Goal: Task Accomplishment & Management: Complete application form

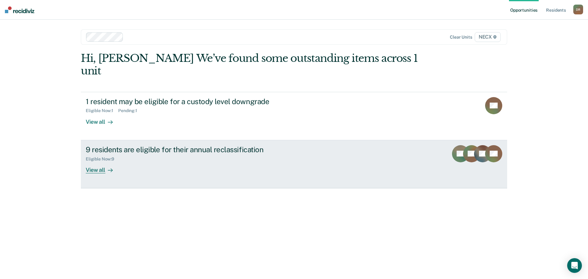
click at [97, 161] on div "View all" at bounding box center [103, 167] width 34 height 12
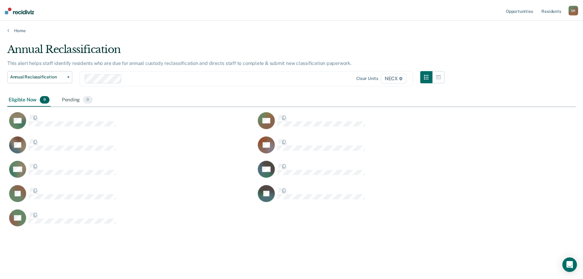
scroll to position [186, 568]
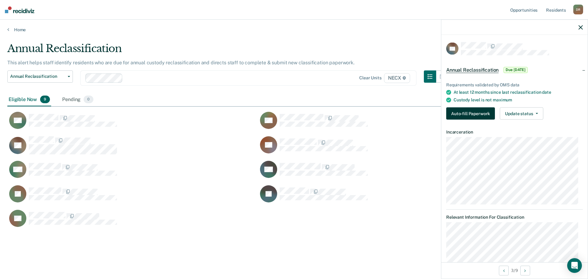
click at [476, 113] on button "Auto-fill Paperwork" at bounding box center [470, 113] width 49 height 12
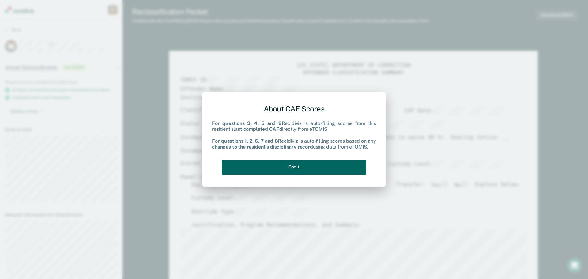
click at [273, 167] on button "Got it" at bounding box center [294, 166] width 144 height 15
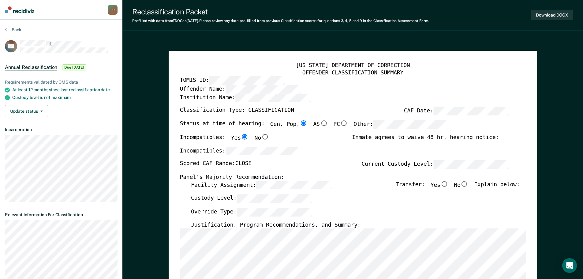
type textarea "x"
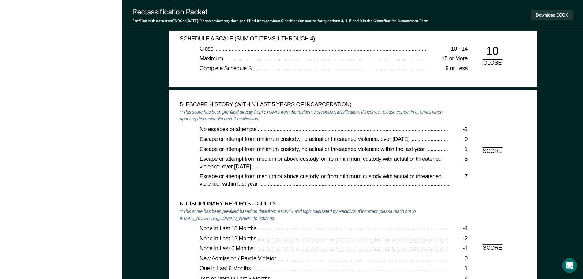
scroll to position [949, 0]
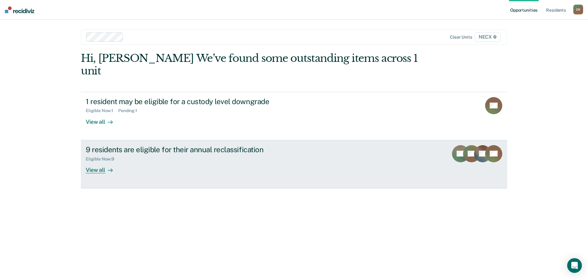
click at [95, 161] on div "View all" at bounding box center [103, 167] width 34 height 12
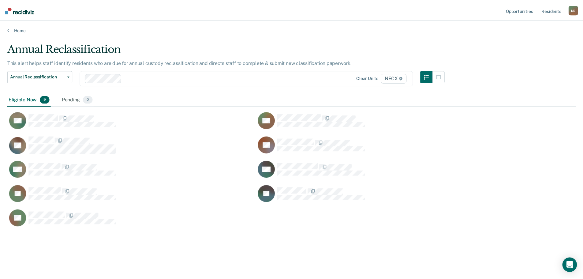
scroll to position [186, 568]
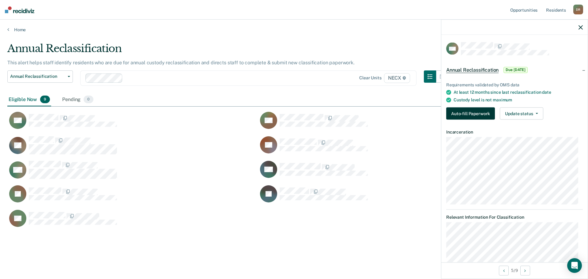
click at [457, 117] on button "Auto-fill Paperwork" at bounding box center [470, 113] width 49 height 12
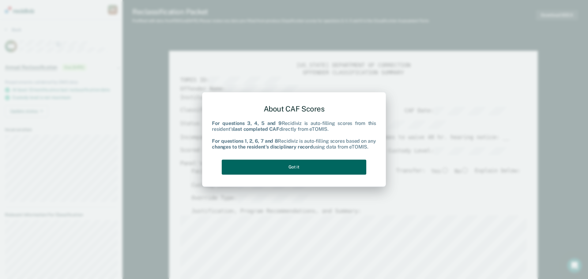
click at [267, 166] on button "Got it" at bounding box center [294, 166] width 144 height 15
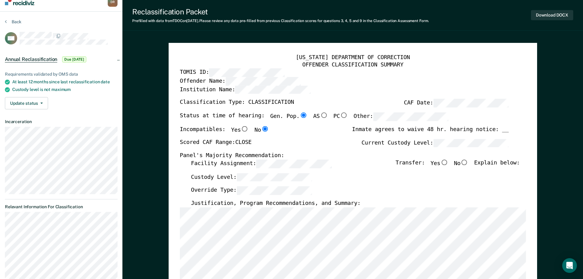
type textarea "x"
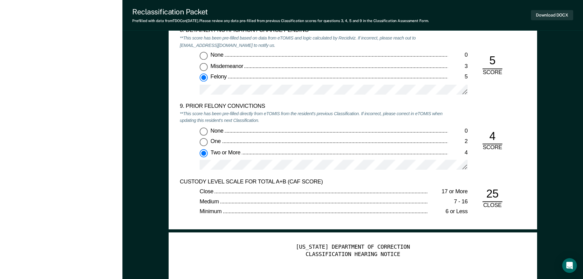
scroll to position [1347, 0]
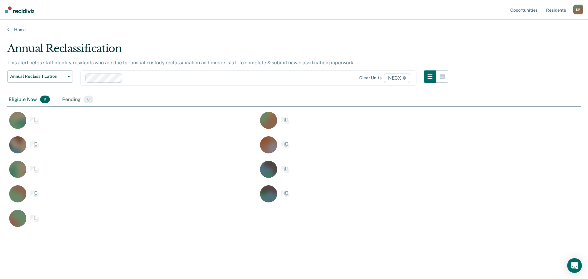
scroll to position [186, 568]
